Goal: Information Seeking & Learning: Learn about a topic

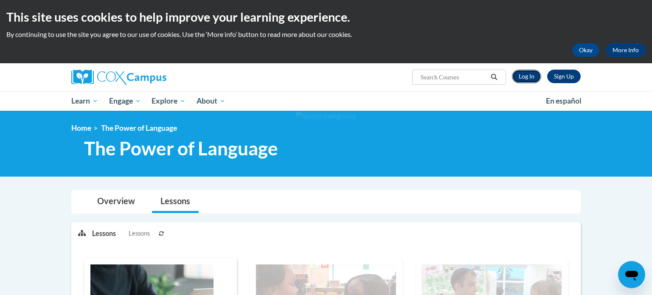
click at [529, 75] on link "Log In" at bounding box center [526, 77] width 29 height 14
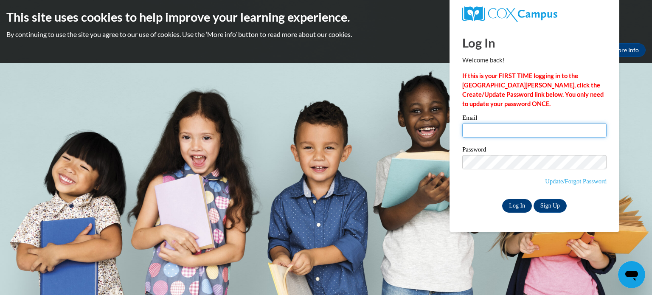
type input "emmat9719@gmail.com"
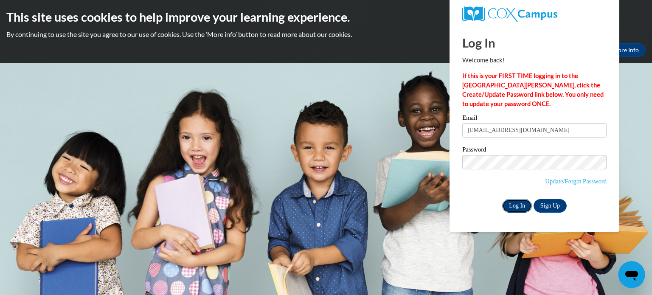
click at [509, 207] on input "Log In" at bounding box center [517, 206] width 30 height 14
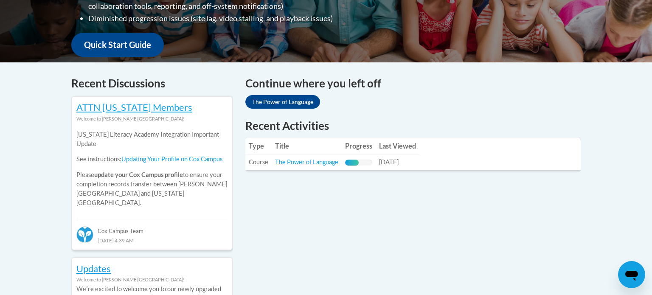
scroll to position [297, 0]
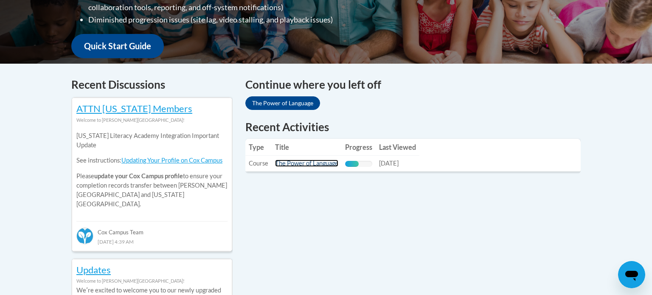
click at [300, 161] on link "The Power of Language" at bounding box center [306, 162] width 63 height 7
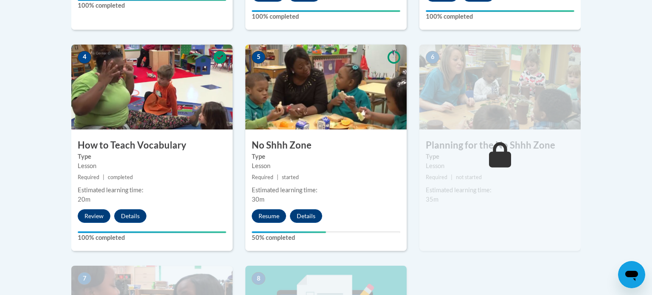
scroll to position [476, 0]
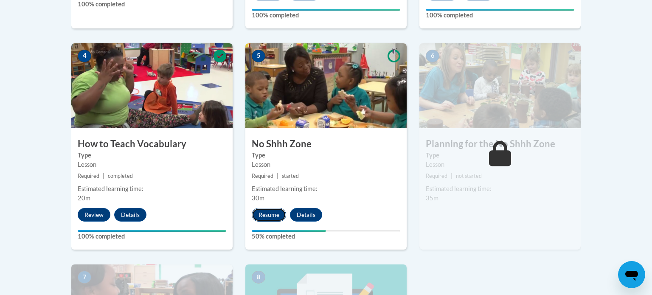
click at [255, 214] on button "Resume" at bounding box center [269, 215] width 34 height 14
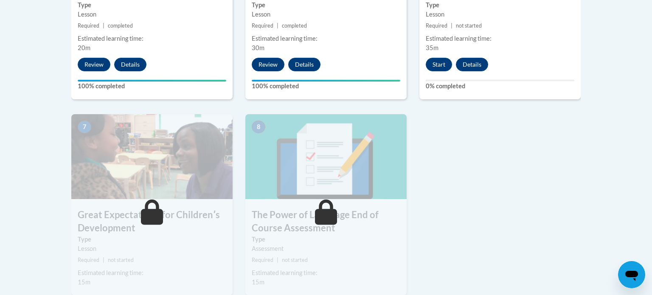
scroll to position [625, 0]
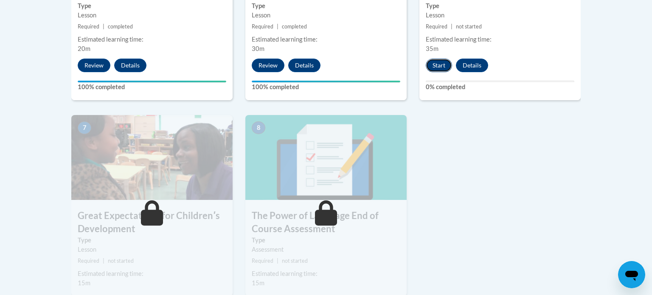
click at [430, 67] on button "Start" at bounding box center [438, 66] width 26 height 14
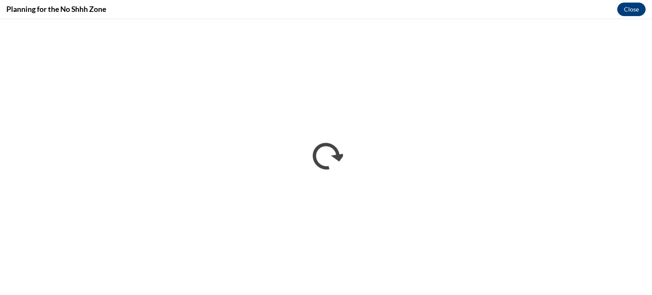
scroll to position [0, 0]
